Goal: Information Seeking & Learning: Learn about a topic

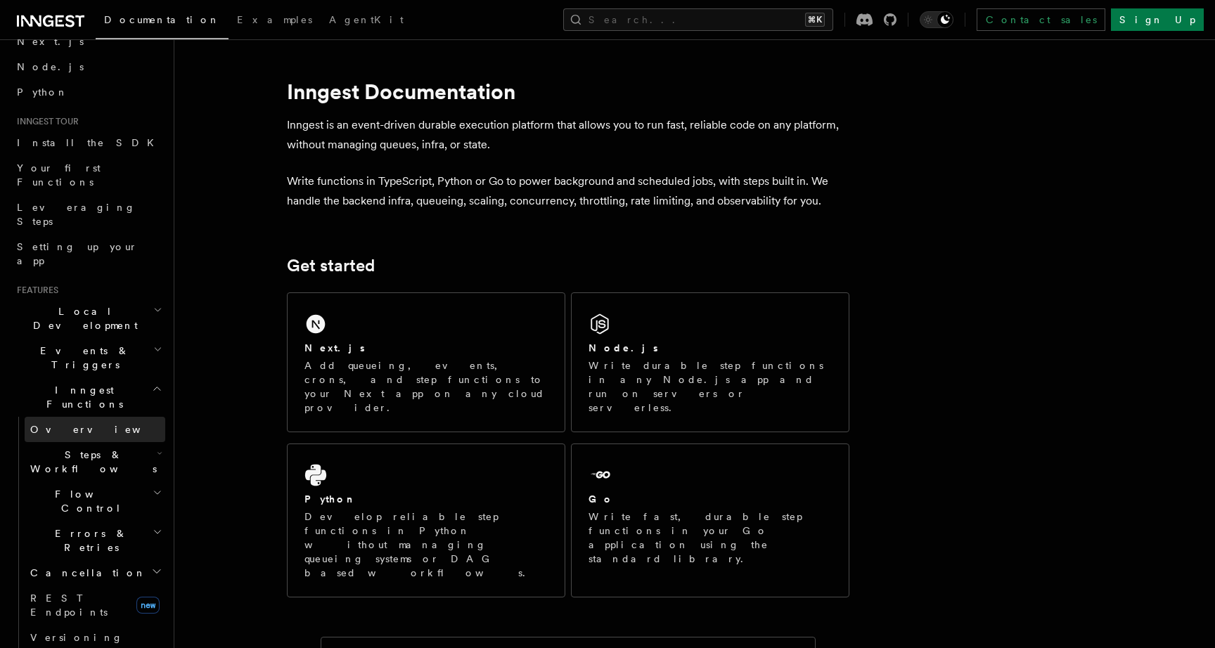
scroll to position [88, 0]
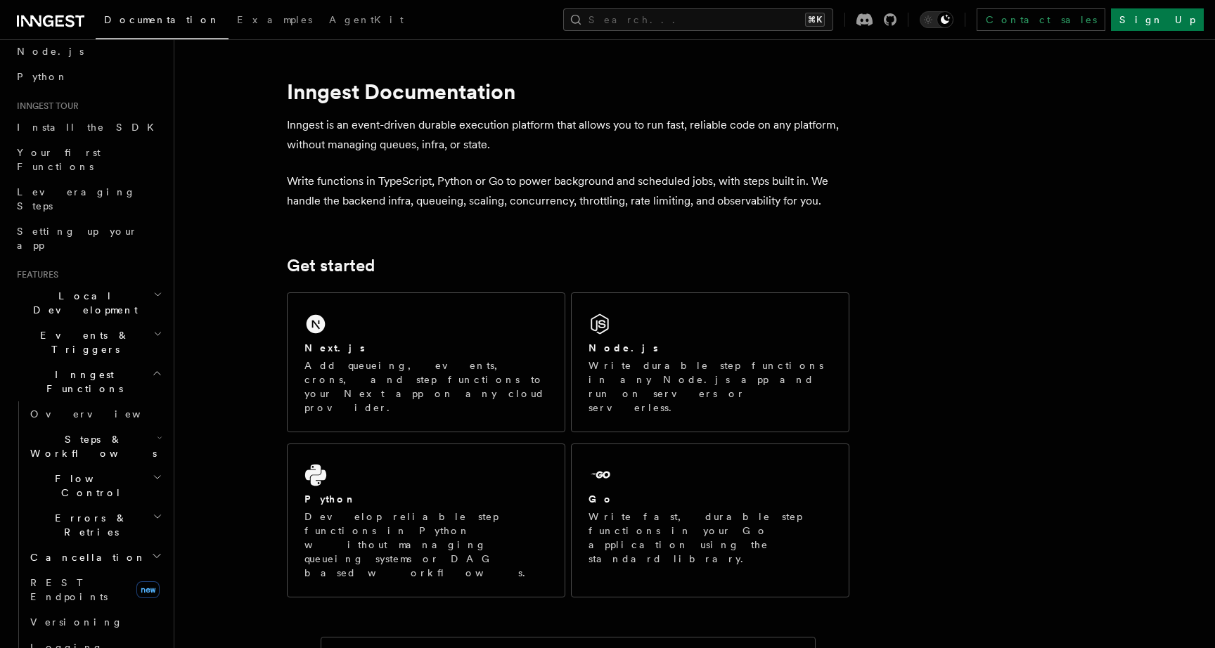
click at [91, 432] on span "Steps & Workflows" at bounding box center [91, 446] width 132 height 28
click at [108, 466] on link "Overview" at bounding box center [101, 478] width 127 height 25
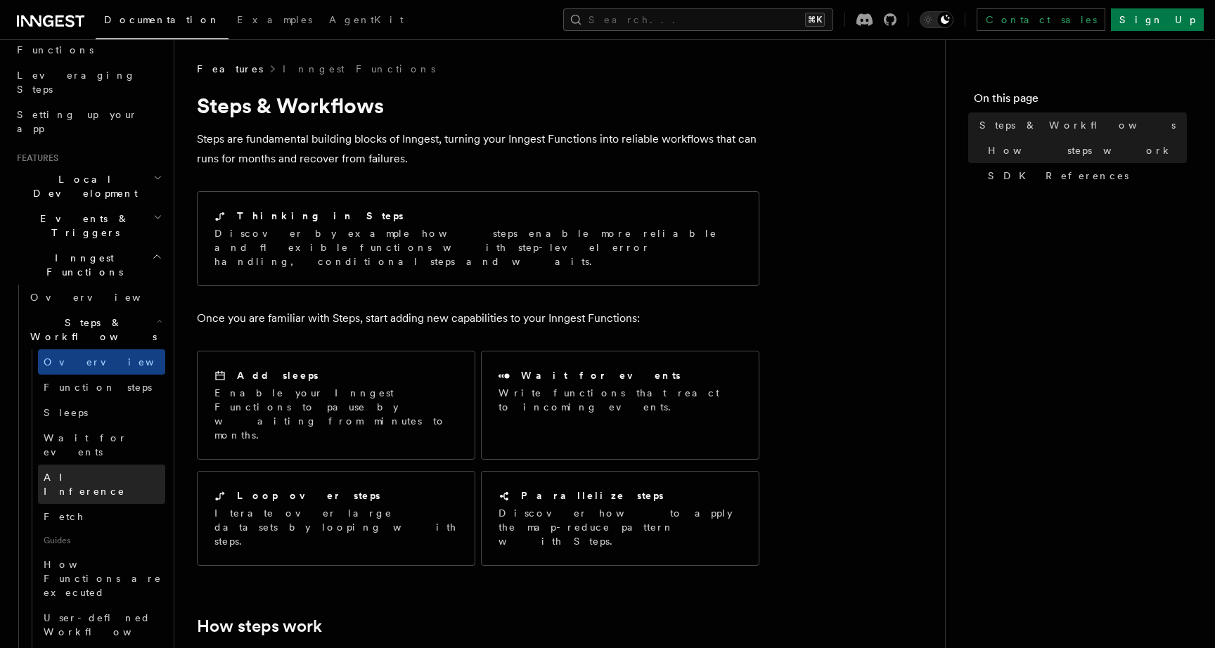
scroll to position [195, 0]
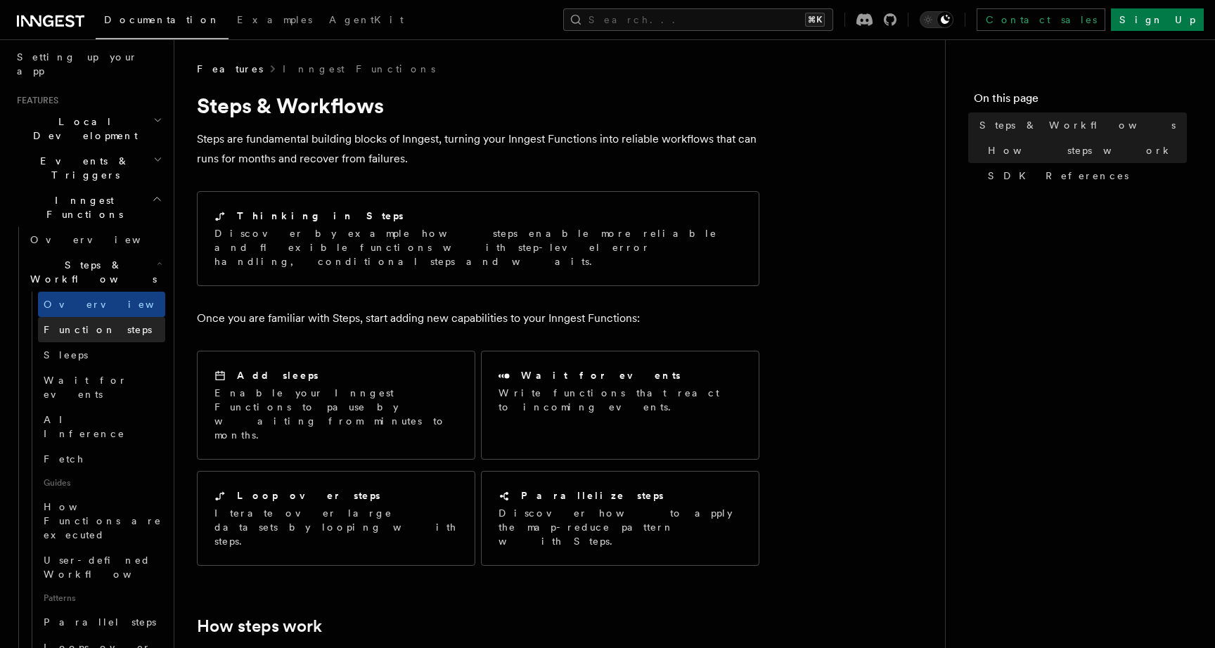
click at [101, 407] on link "AI Inference" at bounding box center [101, 426] width 127 height 39
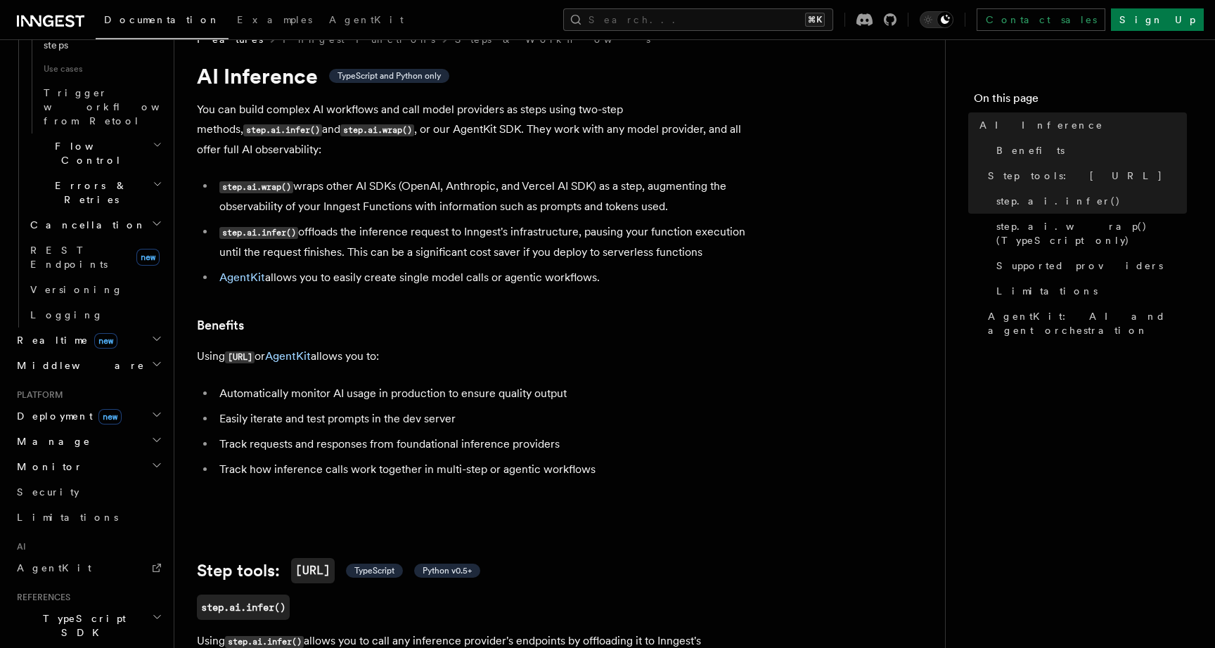
scroll to position [32, 0]
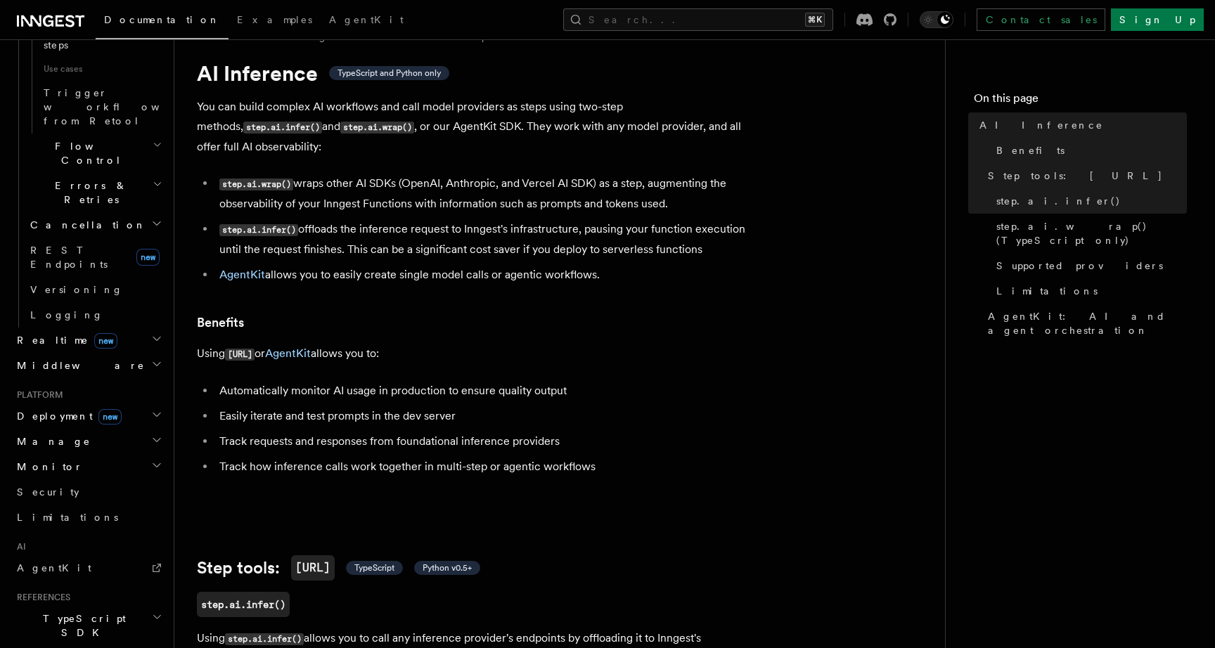
click at [84, 612] on span "TypeScript SDK" at bounding box center [81, 626] width 141 height 28
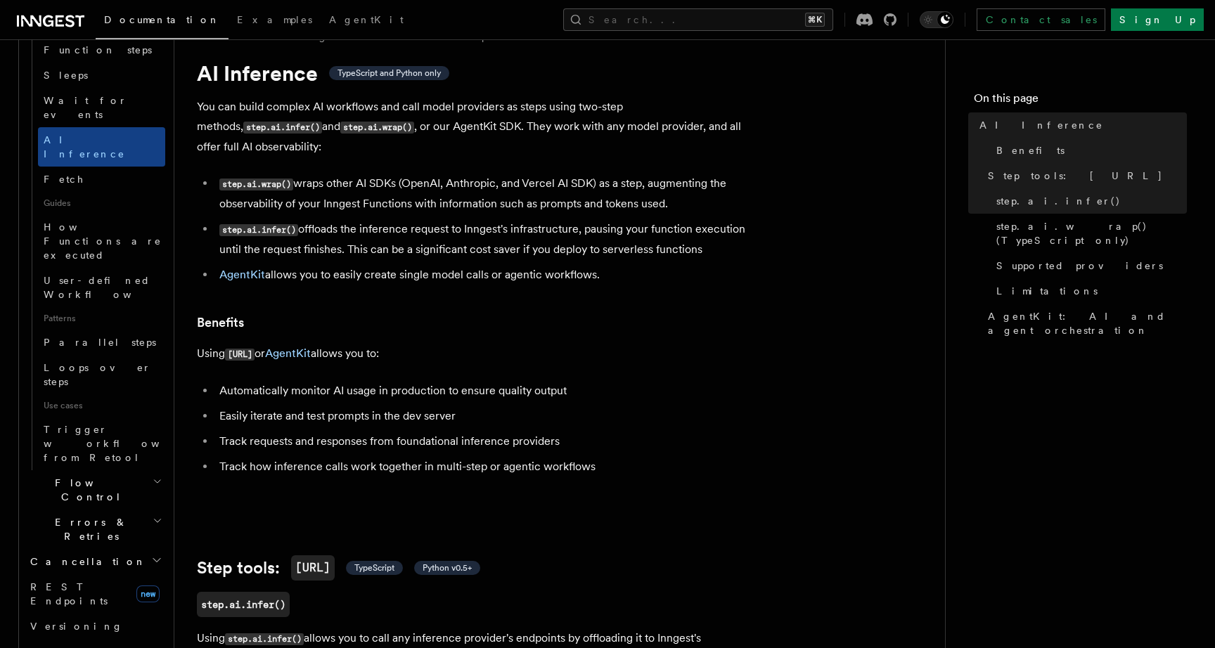
scroll to position [0, 0]
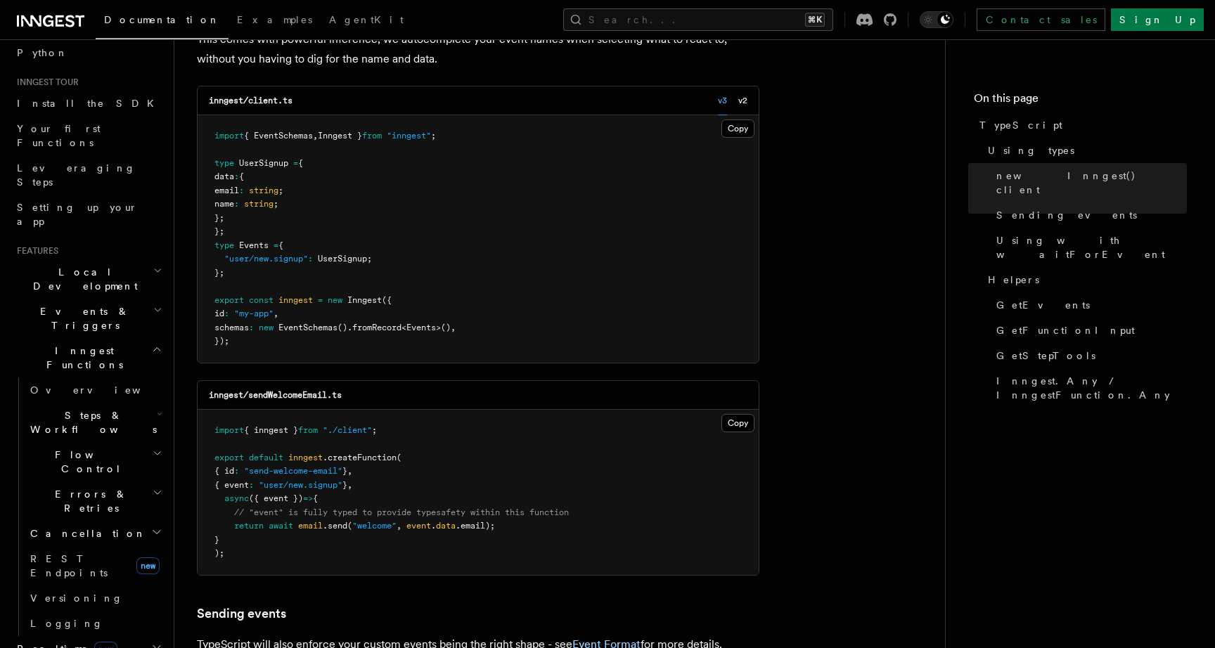
scroll to position [131, 0]
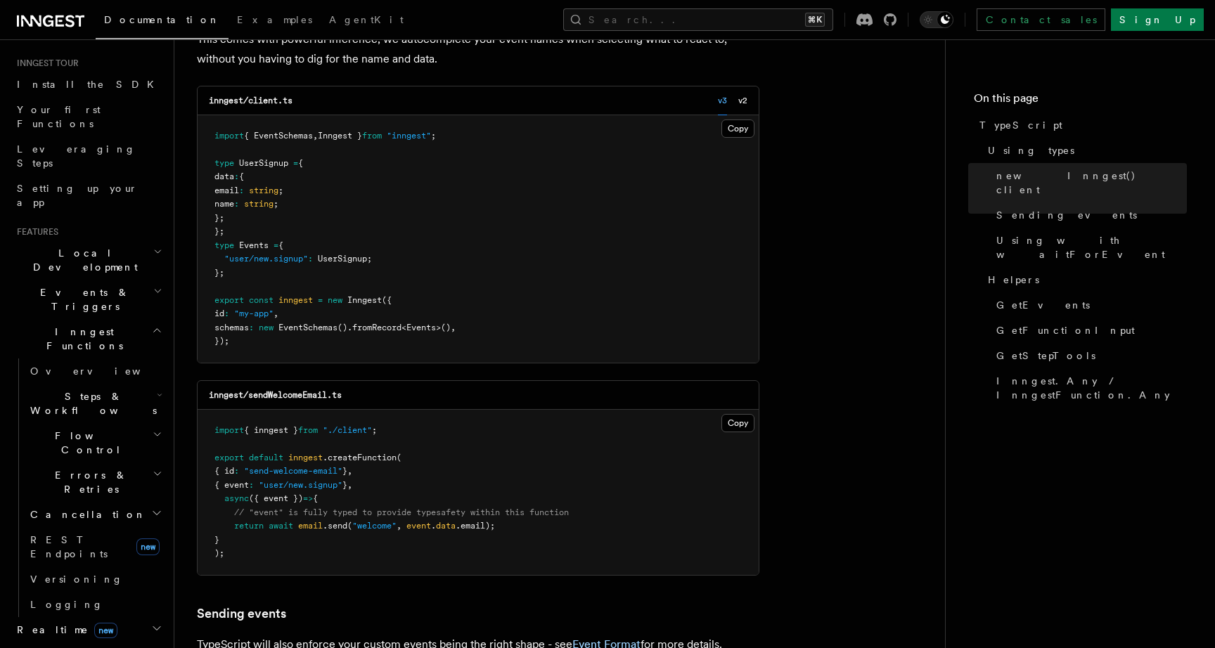
click at [101, 423] on h2 "Flow Control" at bounding box center [95, 442] width 141 height 39
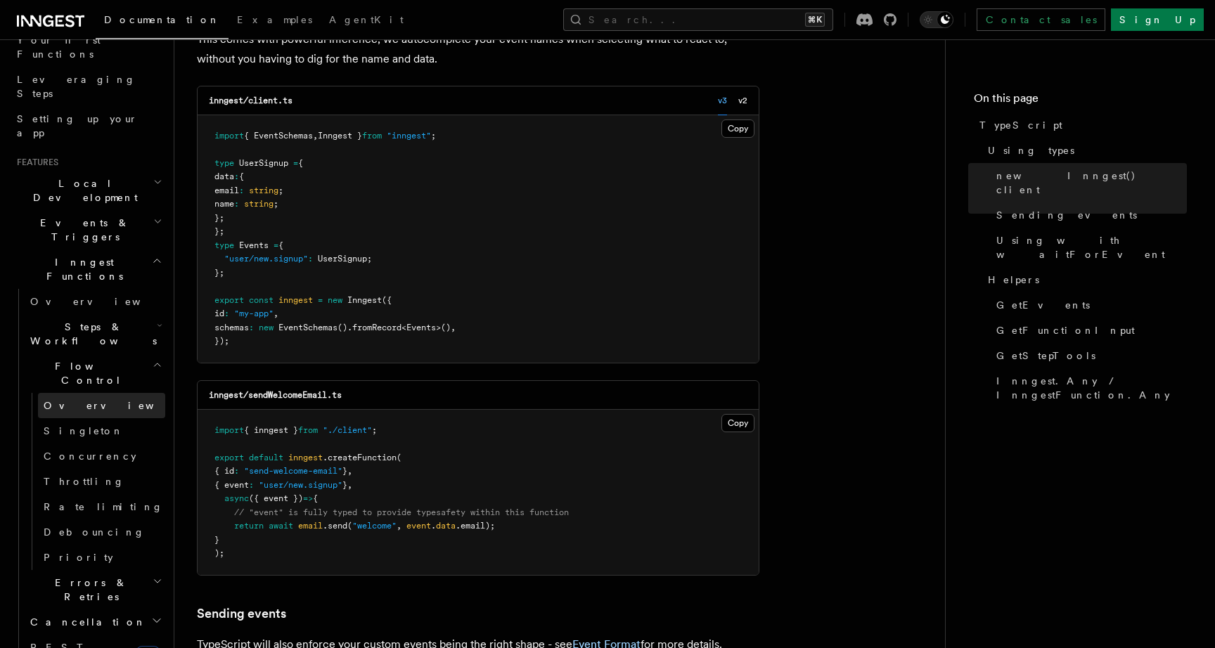
scroll to position [202, 0]
click at [93, 449] on span "Concurrency" at bounding box center [90, 454] width 93 height 11
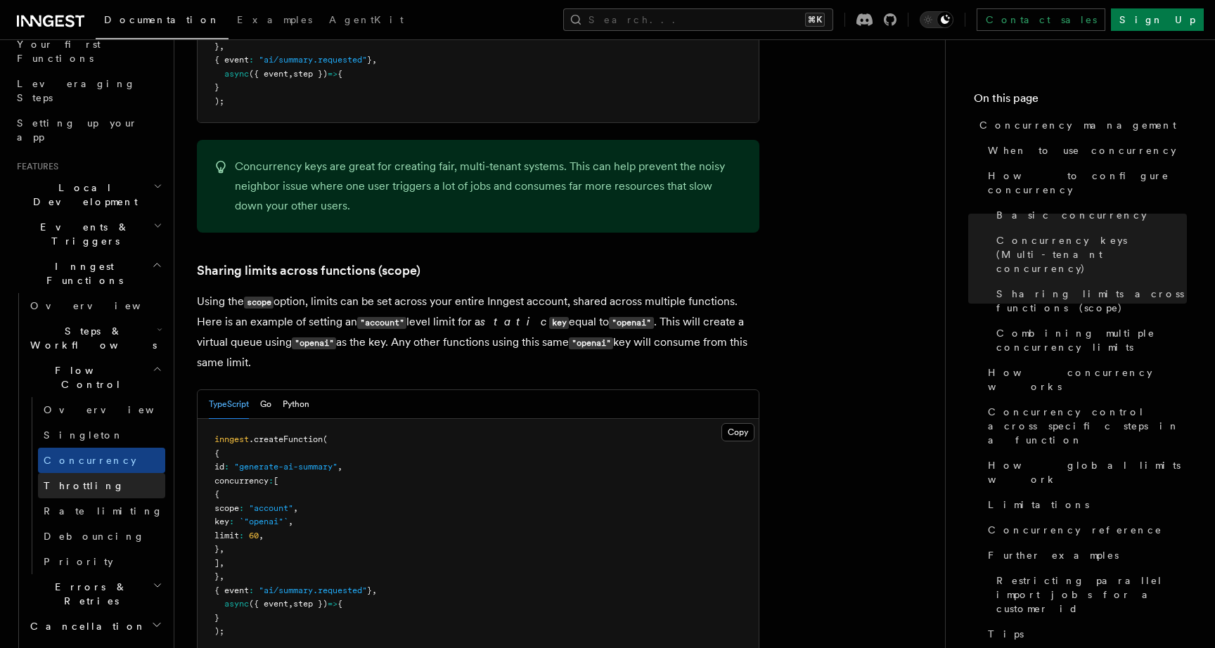
scroll to position [167, 0]
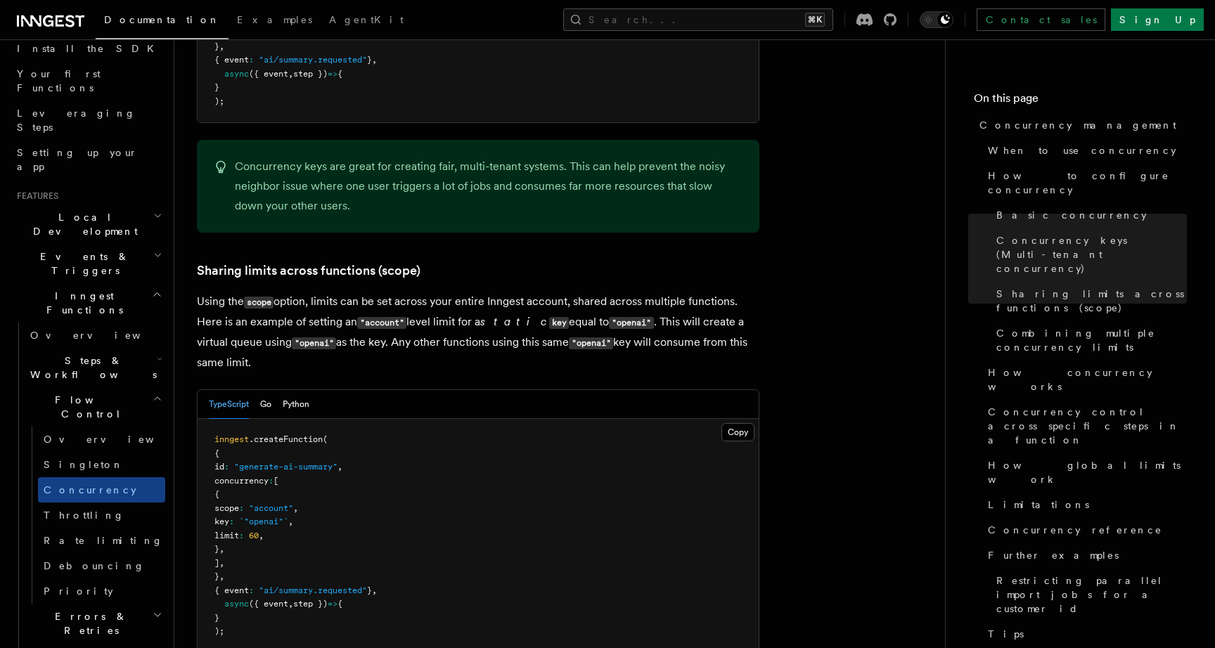
click at [110, 354] on span "Steps & Workflows" at bounding box center [91, 368] width 132 height 28
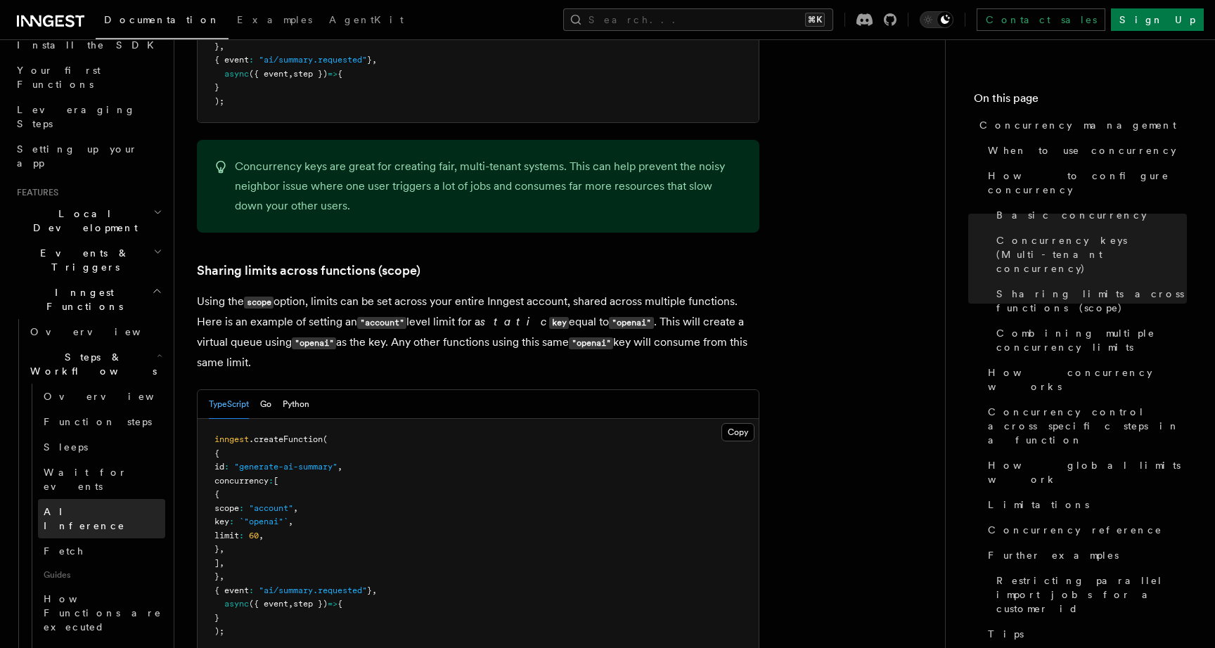
scroll to position [154, 0]
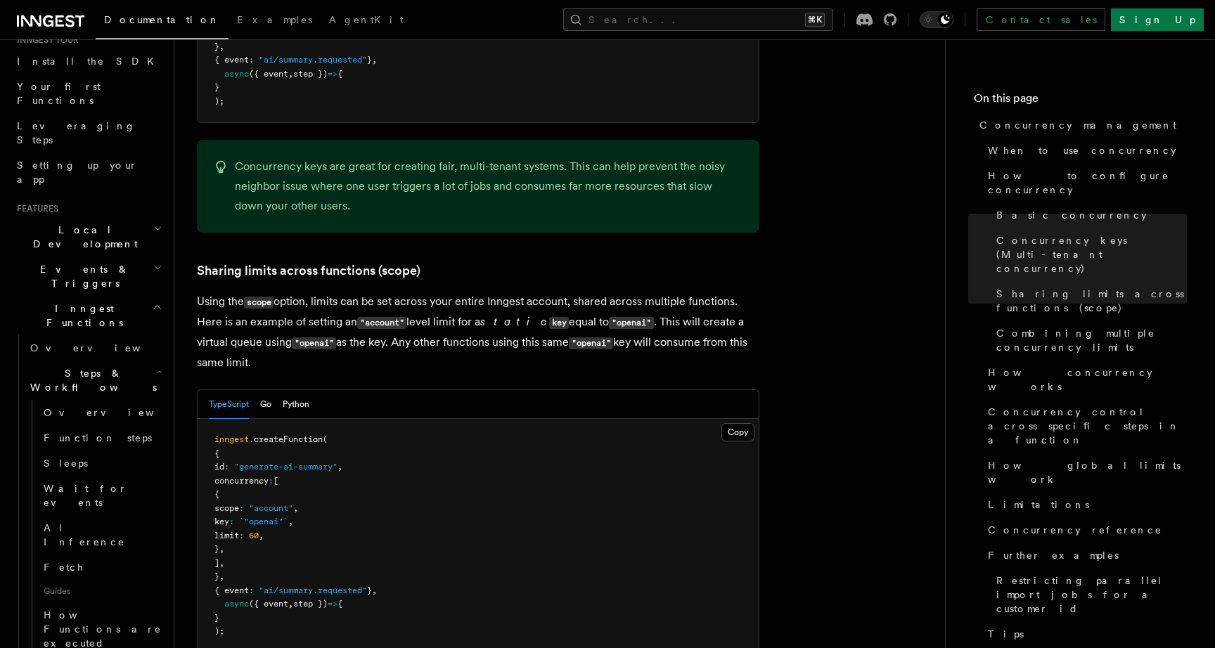
click at [157, 262] on icon "button" at bounding box center [157, 267] width 9 height 11
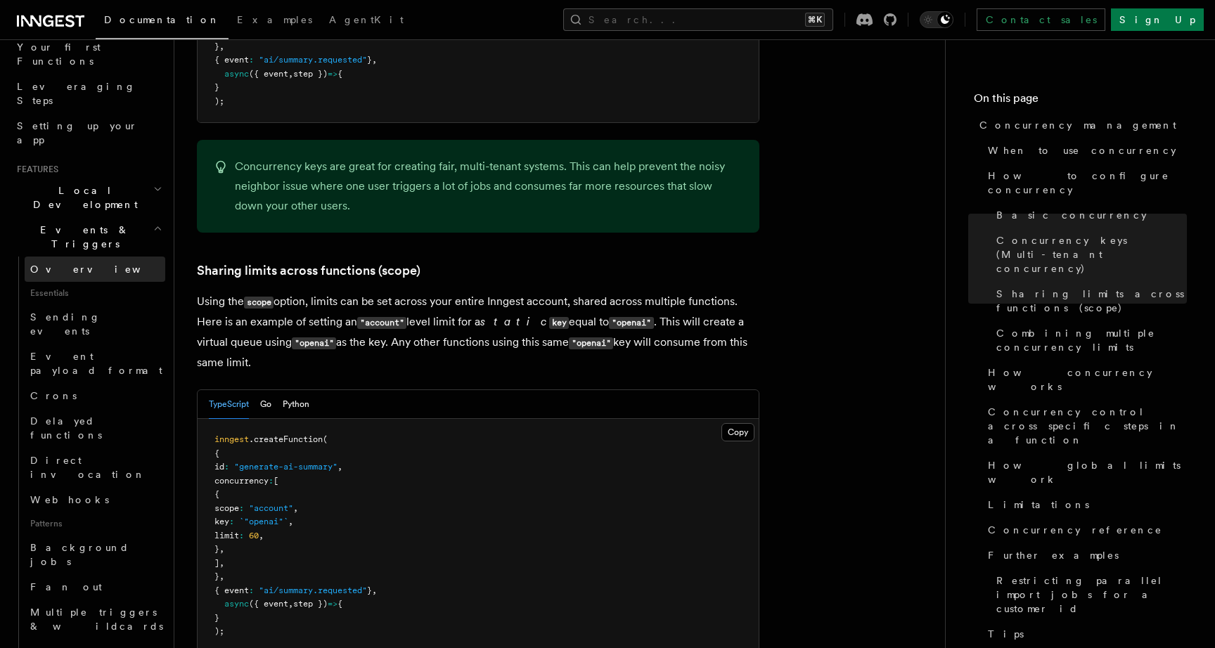
scroll to position [202, 0]
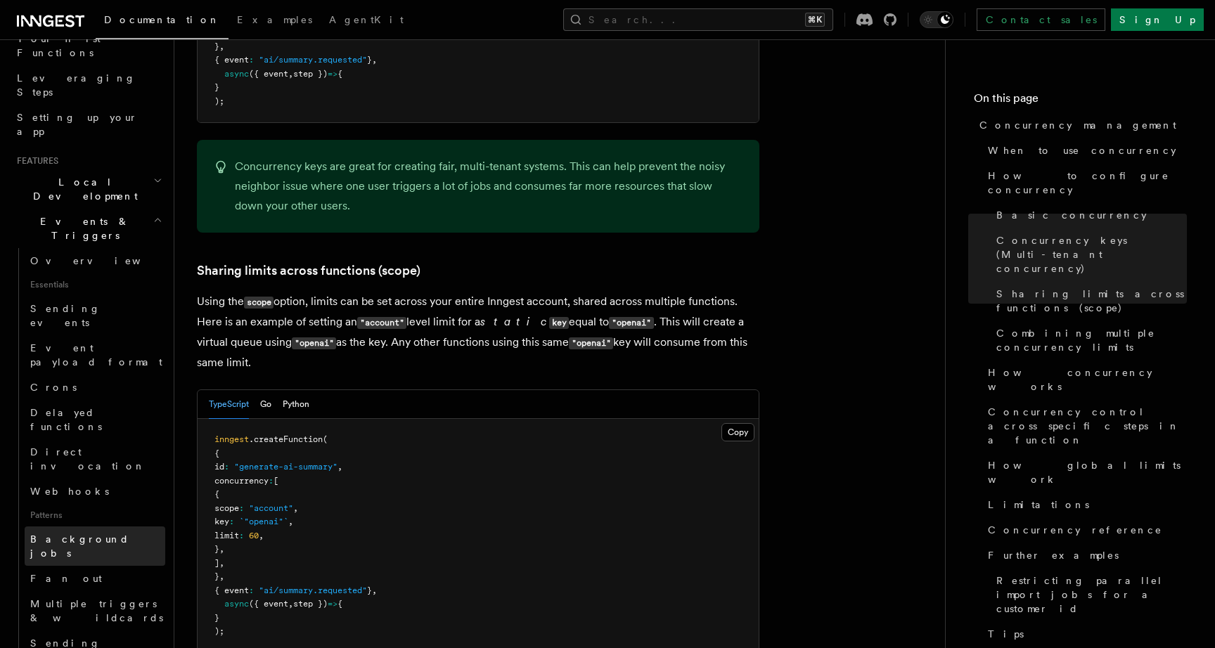
click at [79, 533] on span "Background jobs" at bounding box center [79, 545] width 99 height 25
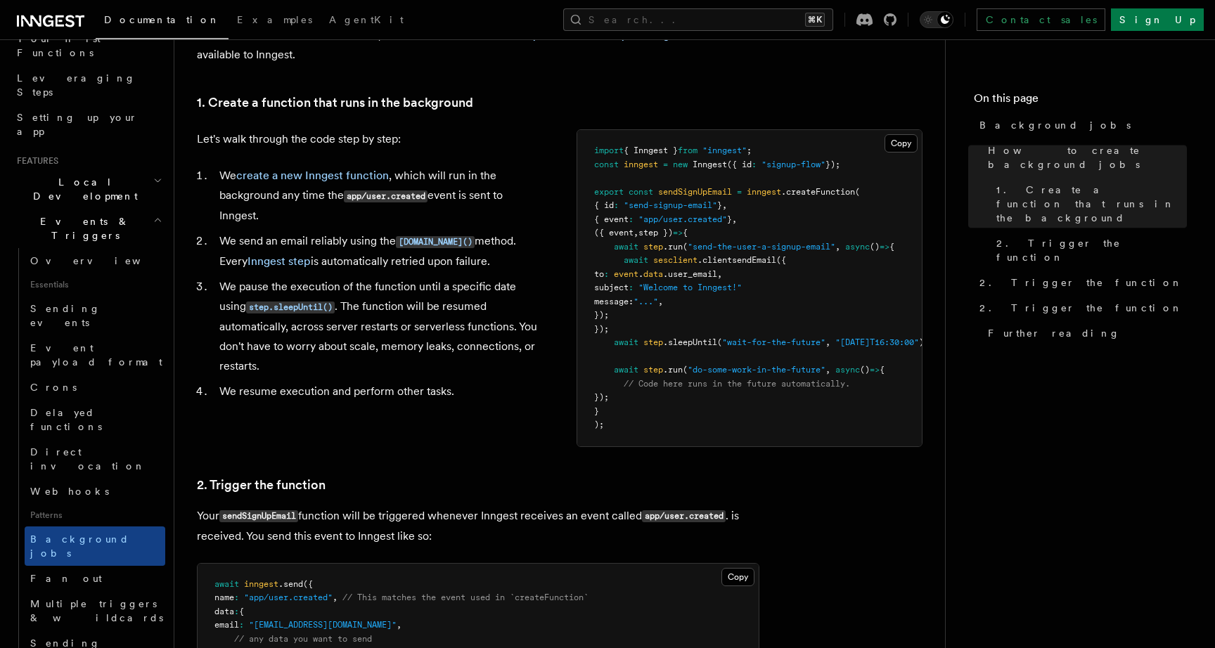
scroll to position [472, 0]
